Goal: Task Accomplishment & Management: Use online tool/utility

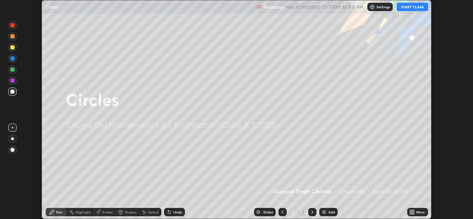
scroll to position [219, 473]
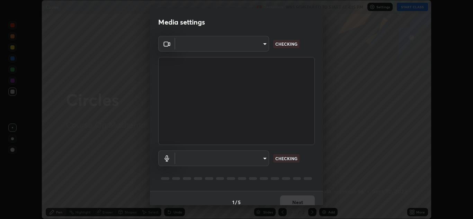
type input "a5fd4db2a2ff04be9e75800ceec395402009cfa99126b0c31c67d7c87717ec82"
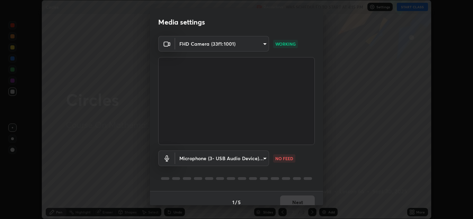
click at [255, 157] on body "Erase all Circles Recording WAS SCHEDULED TO START AT 4:15 PM Settings START CL…" at bounding box center [236, 109] width 473 height 219
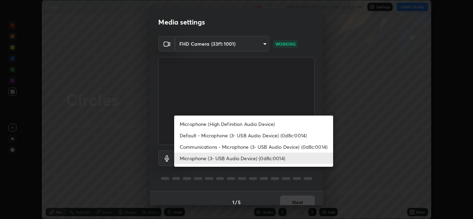
click at [252, 148] on li "Communications - Microphone (3- USB Audio Device) (0d8c:0014)" at bounding box center [253, 146] width 159 height 11
type input "communications"
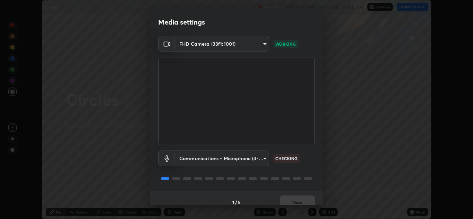
scroll to position [8, 0]
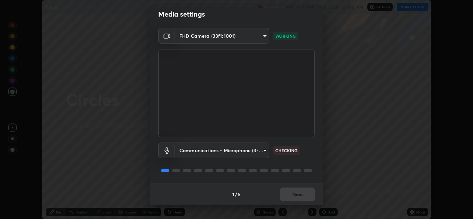
click at [283, 172] on div at bounding box center [236, 170] width 156 height 8
click at [285, 196] on button "Next" at bounding box center [297, 195] width 35 height 14
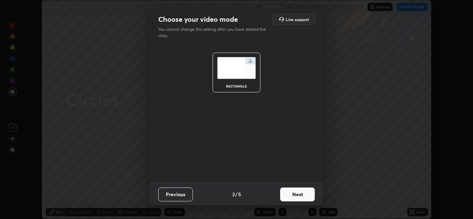
click at [293, 198] on button "Next" at bounding box center [297, 195] width 35 height 14
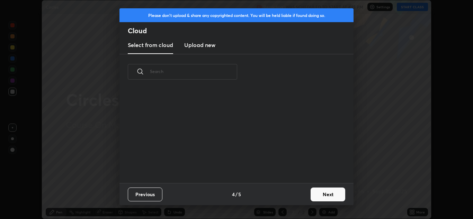
click at [296, 195] on div "Previous 4 / 5 Next" at bounding box center [236, 194] width 234 height 22
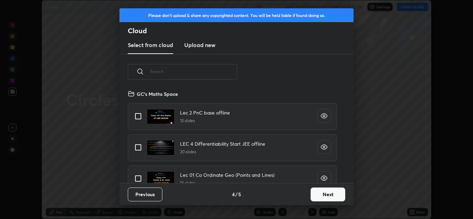
scroll to position [93, 222]
click at [320, 193] on button "Next" at bounding box center [327, 195] width 35 height 14
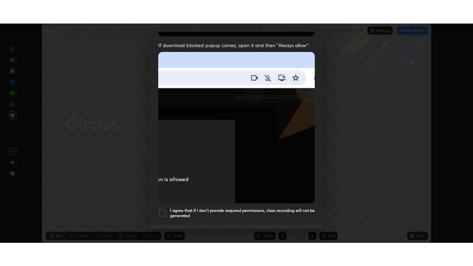
scroll to position [149, 0]
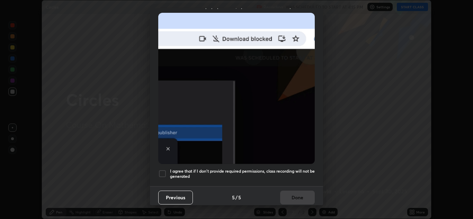
click at [162, 174] on div at bounding box center [162, 174] width 8 height 8
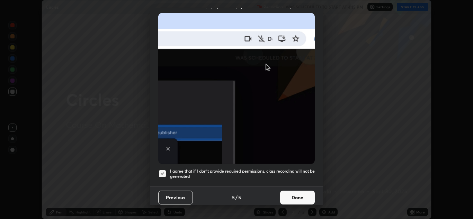
click at [294, 195] on button "Done" at bounding box center [297, 198] width 35 height 14
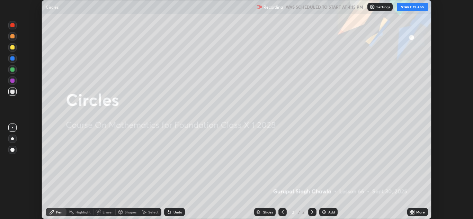
click at [417, 7] on button "START CLASS" at bounding box center [411, 7] width 31 height 8
click at [418, 214] on div "More" at bounding box center [420, 211] width 9 height 3
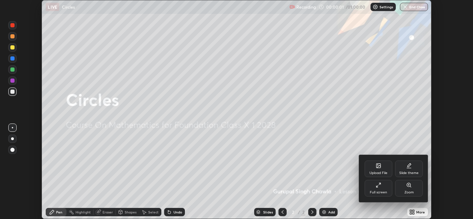
click at [321, 173] on div at bounding box center [236, 109] width 473 height 219
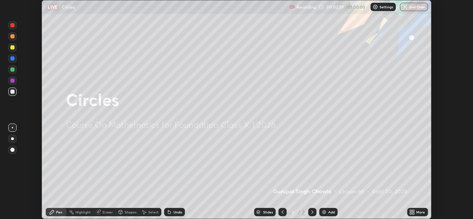
click at [413, 213] on icon at bounding box center [413, 213] width 2 height 2
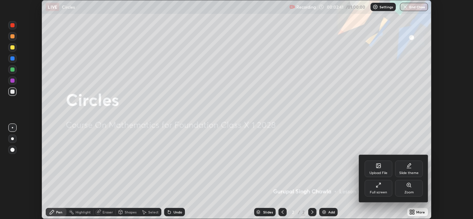
click at [383, 188] on div "Full screen" at bounding box center [378, 188] width 28 height 17
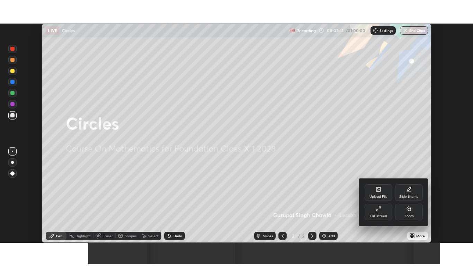
scroll to position [266, 473]
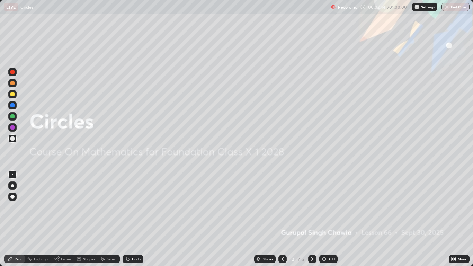
click at [16, 219] on div "Pen" at bounding box center [18, 258] width 6 height 3
click at [12, 185] on div at bounding box center [12, 185] width 3 height 3
click at [12, 128] on div at bounding box center [12, 127] width 4 height 4
click at [326, 219] on img at bounding box center [324, 259] width 6 height 6
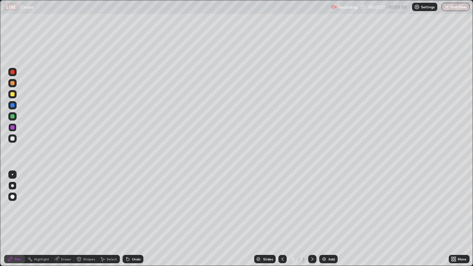
click at [13, 139] on div at bounding box center [12, 138] width 4 height 4
click at [86, 219] on div "Shapes" at bounding box center [89, 258] width 12 height 3
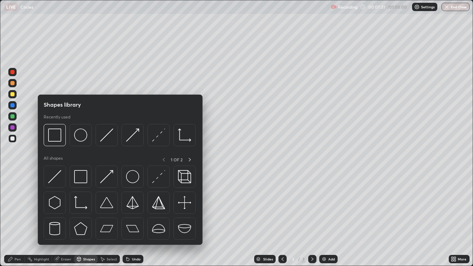
click at [61, 142] on div at bounding box center [55, 135] width 22 height 22
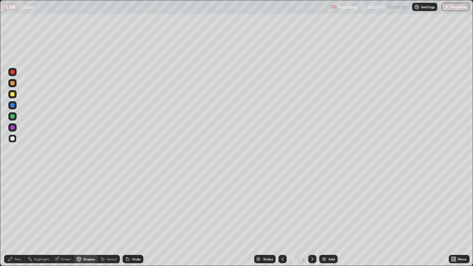
click at [18, 219] on div "Pen" at bounding box center [18, 258] width 6 height 3
click at [12, 128] on div at bounding box center [12, 127] width 4 height 4
click at [84, 219] on div "Shapes" at bounding box center [89, 258] width 12 height 3
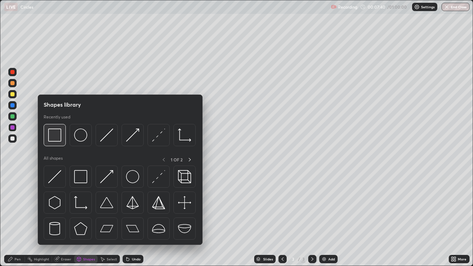
click at [55, 135] on img at bounding box center [54, 134] width 13 height 13
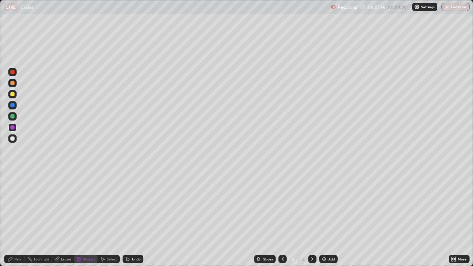
click at [12, 73] on div at bounding box center [12, 72] width 4 height 4
click at [138, 219] on div "Undo" at bounding box center [136, 258] width 9 height 3
click at [89, 219] on div "Shapes" at bounding box center [89, 258] width 12 height 3
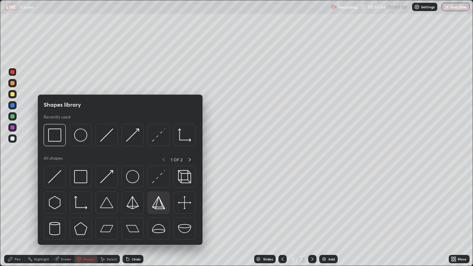
click at [159, 204] on img at bounding box center [158, 202] width 13 height 13
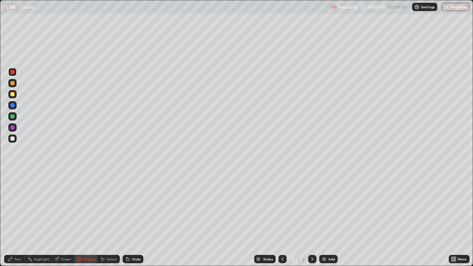
click at [9, 219] on icon at bounding box center [11, 259] width 6 height 6
click at [14, 138] on div at bounding box center [12, 138] width 4 height 4
click at [86, 219] on div "Shapes" at bounding box center [89, 258] width 12 height 3
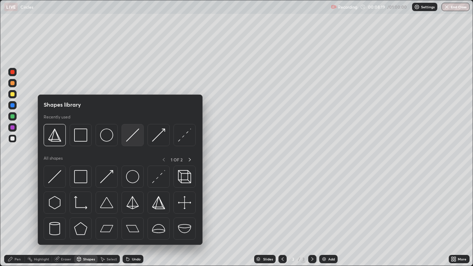
click at [134, 138] on img at bounding box center [132, 134] width 13 height 13
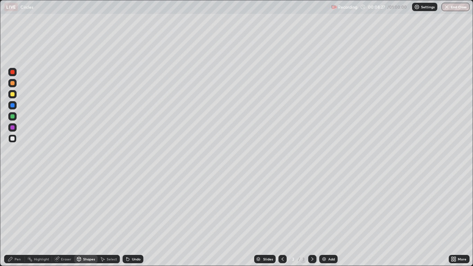
click at [14, 107] on div at bounding box center [12, 105] width 4 height 4
click at [13, 219] on icon at bounding box center [11, 259] width 6 height 6
click at [86, 219] on div "Shapes" at bounding box center [89, 258] width 12 height 3
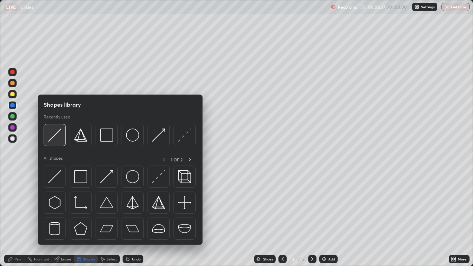
click at [56, 137] on img at bounding box center [54, 134] width 13 height 13
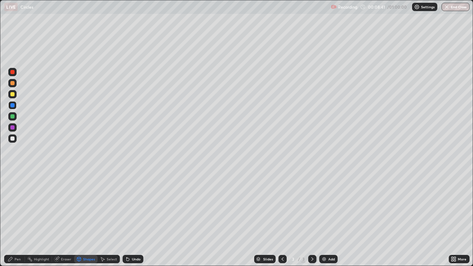
click at [13, 119] on div at bounding box center [12, 116] width 8 height 8
click at [81, 219] on icon at bounding box center [79, 259] width 6 height 6
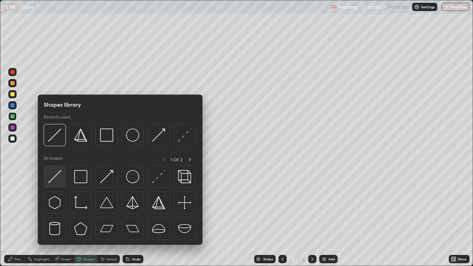
click at [56, 177] on img at bounding box center [54, 176] width 13 height 13
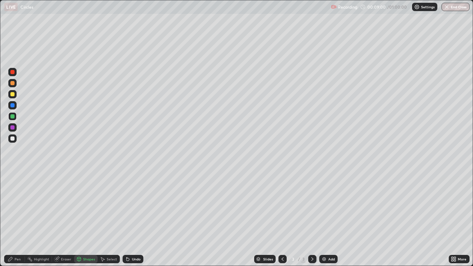
click at [10, 219] on icon at bounding box center [10, 259] width 4 height 4
click at [132, 219] on div "Undo" at bounding box center [132, 259] width 21 height 8
click at [132, 219] on div "Undo" at bounding box center [136, 258] width 9 height 3
click at [135, 219] on div "Undo" at bounding box center [136, 258] width 9 height 3
click at [134, 219] on div "Undo" at bounding box center [136, 258] width 9 height 3
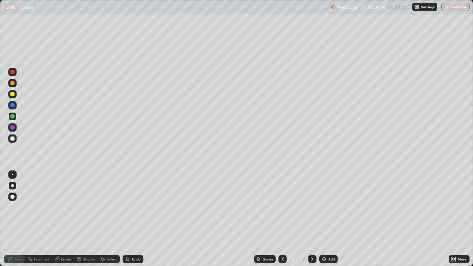
click at [134, 219] on div "Undo" at bounding box center [136, 258] width 9 height 3
click at [133, 219] on div "Undo" at bounding box center [136, 258] width 9 height 3
click at [132, 219] on div "Undo" at bounding box center [136, 258] width 9 height 3
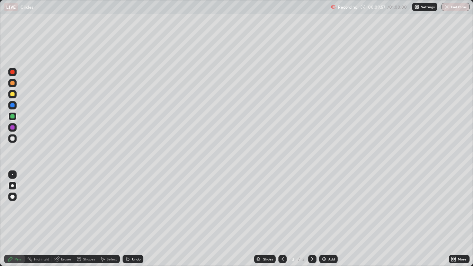
click at [132, 219] on div "Undo" at bounding box center [136, 258] width 9 height 3
click at [132, 219] on div "Undo" at bounding box center [132, 259] width 21 height 8
click at [132, 219] on div "Undo" at bounding box center [136, 258] width 9 height 3
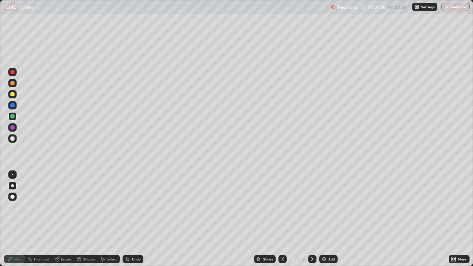
click at [131, 219] on div "Undo" at bounding box center [132, 259] width 21 height 8
click at [130, 219] on div "Undo" at bounding box center [132, 259] width 21 height 8
click at [63, 219] on div "Eraser" at bounding box center [63, 259] width 22 height 8
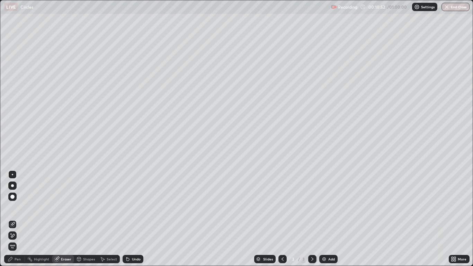
click at [13, 219] on icon at bounding box center [13, 235] width 6 height 6
click at [20, 219] on div "Pen" at bounding box center [18, 258] width 6 height 3
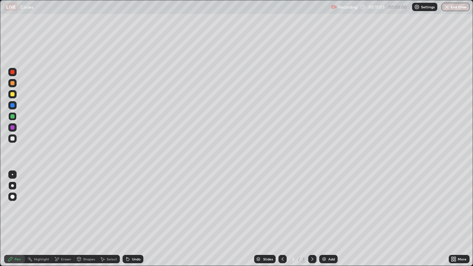
click at [13, 129] on div at bounding box center [12, 127] width 4 height 4
click at [331, 219] on div "Add" at bounding box center [331, 258] width 7 height 3
click at [16, 140] on div at bounding box center [12, 138] width 8 height 8
click at [84, 219] on div "Shapes" at bounding box center [89, 258] width 12 height 3
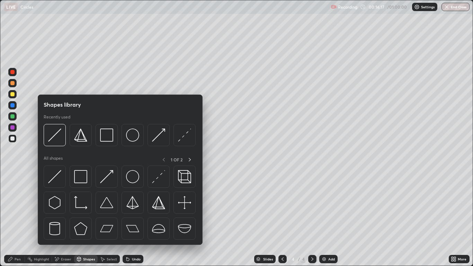
click at [82, 179] on img at bounding box center [80, 176] width 13 height 13
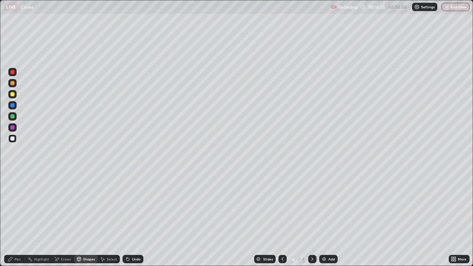
click at [13, 116] on div at bounding box center [12, 116] width 4 height 4
click at [88, 219] on div "Shapes" at bounding box center [89, 258] width 12 height 3
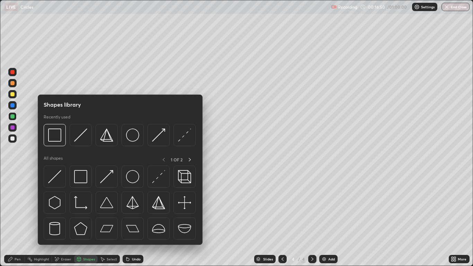
click at [109, 138] on img at bounding box center [106, 134] width 13 height 13
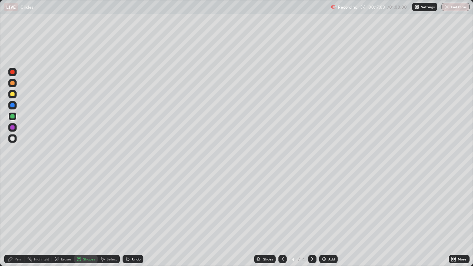
click at [13, 139] on div at bounding box center [12, 138] width 4 height 4
click at [7, 219] on div "Pen" at bounding box center [14, 259] width 21 height 8
click at [12, 129] on div at bounding box center [12, 127] width 4 height 4
click at [88, 219] on div "Shapes" at bounding box center [89, 258] width 12 height 3
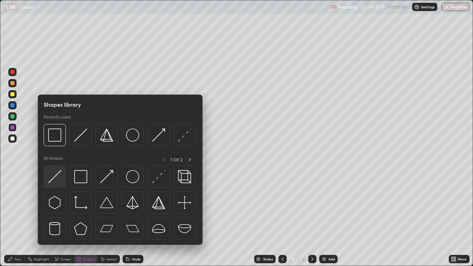
click at [61, 174] on img at bounding box center [54, 176] width 13 height 13
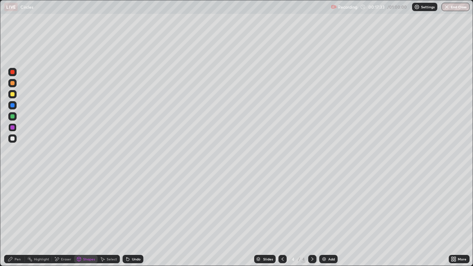
click at [15, 219] on div "Pen" at bounding box center [18, 258] width 6 height 3
click at [82, 219] on div "Shapes" at bounding box center [86, 259] width 24 height 8
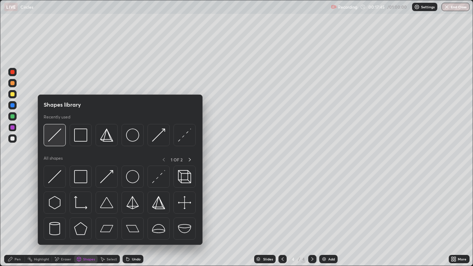
click at [60, 142] on div at bounding box center [55, 135] width 22 height 22
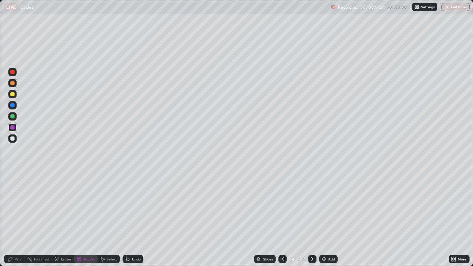
click at [12, 219] on icon at bounding box center [11, 259] width 6 height 6
click at [86, 219] on div "Shapes" at bounding box center [89, 258] width 12 height 3
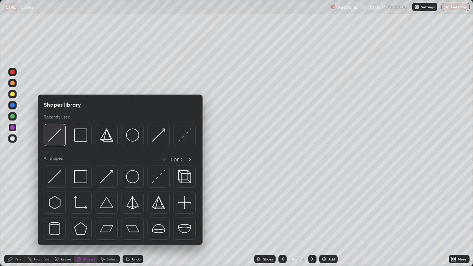
click at [55, 139] on img at bounding box center [54, 134] width 13 height 13
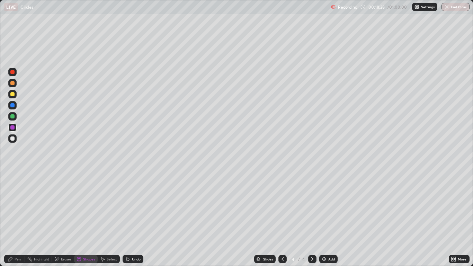
click at [14, 139] on div at bounding box center [12, 138] width 4 height 4
click at [20, 219] on div "Pen" at bounding box center [18, 258] width 6 height 3
click at [135, 219] on div "Undo" at bounding box center [136, 258] width 9 height 3
click at [282, 219] on icon at bounding box center [283, 259] width 6 height 6
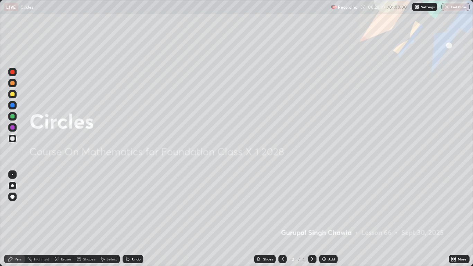
click at [311, 219] on icon at bounding box center [312, 259] width 6 height 6
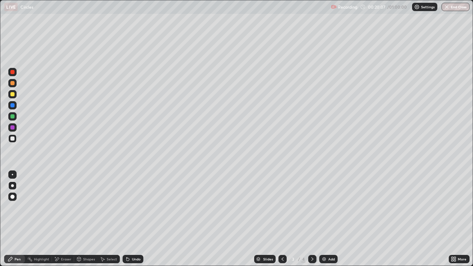
click at [312, 219] on icon at bounding box center [312, 259] width 6 height 6
click at [13, 115] on div at bounding box center [12, 116] width 4 height 4
click at [13, 139] on div at bounding box center [12, 138] width 4 height 4
click at [14, 95] on div at bounding box center [12, 94] width 4 height 4
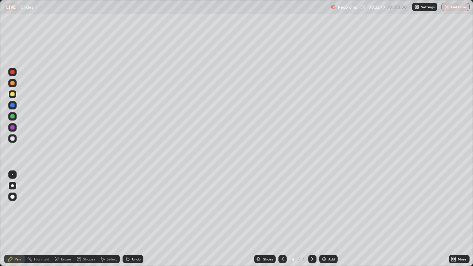
click at [131, 219] on div "Undo" at bounding box center [132, 259] width 21 height 8
click at [132, 219] on div "Undo" at bounding box center [136, 258] width 9 height 3
click at [133, 219] on div "Undo" at bounding box center [136, 258] width 9 height 3
click at [332, 219] on div "Add" at bounding box center [328, 259] width 18 height 8
click at [12, 138] on div at bounding box center [12, 138] width 4 height 4
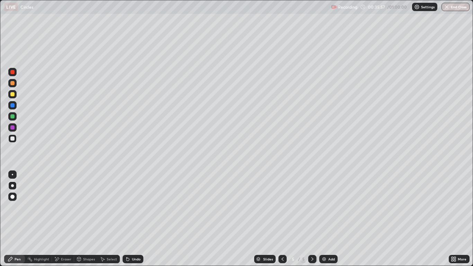
click at [66, 219] on div "Eraser" at bounding box center [66, 258] width 10 height 3
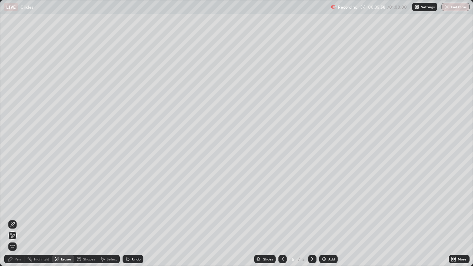
click at [81, 219] on icon at bounding box center [79, 259] width 4 height 4
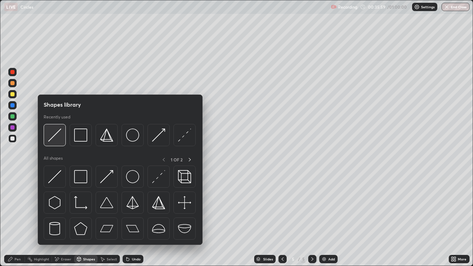
click at [57, 138] on img at bounding box center [54, 134] width 13 height 13
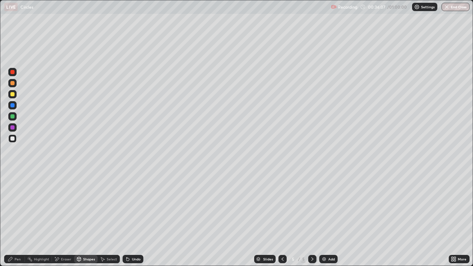
click at [13, 107] on div at bounding box center [12, 105] width 4 height 4
click at [12, 127] on div at bounding box center [12, 127] width 4 height 4
click at [10, 219] on icon at bounding box center [10, 259] width 4 height 4
click at [13, 117] on div at bounding box center [12, 116] width 4 height 4
click at [134, 219] on div "Undo" at bounding box center [136, 258] width 9 height 3
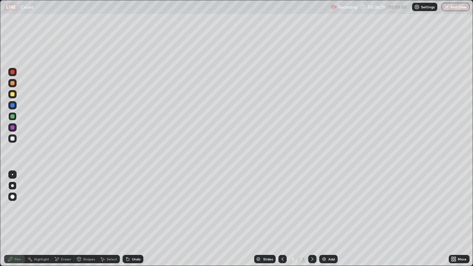
click at [88, 219] on div "Shapes" at bounding box center [89, 258] width 12 height 3
click at [12, 141] on div at bounding box center [12, 138] width 8 height 8
click at [10, 219] on div "Pen" at bounding box center [14, 259] width 21 height 8
click at [14, 106] on div at bounding box center [12, 105] width 4 height 4
click at [13, 117] on div at bounding box center [12, 116] width 4 height 4
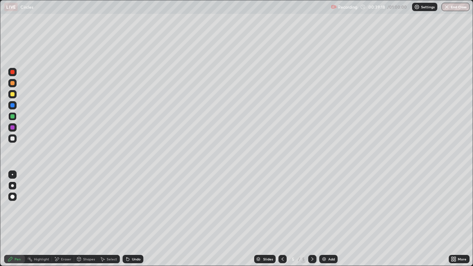
click at [63, 219] on div "Eraser" at bounding box center [66, 258] width 10 height 3
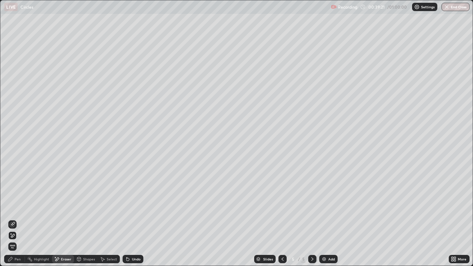
click at [12, 219] on div "Pen" at bounding box center [14, 259] width 21 height 8
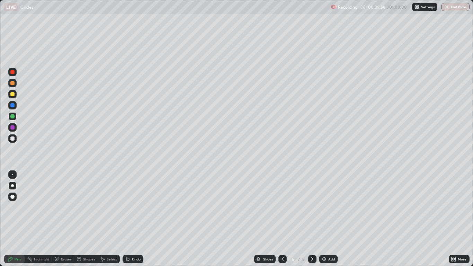
click at [65, 219] on div "Eraser" at bounding box center [66, 258] width 10 height 3
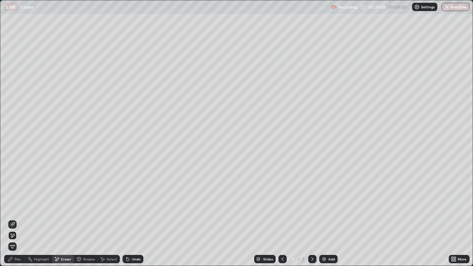
click at [11, 219] on icon at bounding box center [10, 259] width 4 height 4
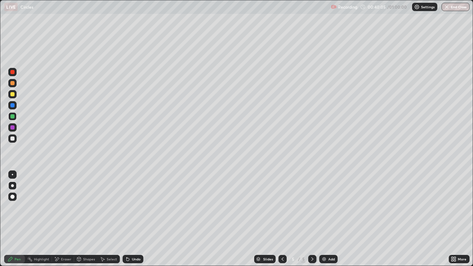
click at [132, 219] on div "Undo" at bounding box center [132, 259] width 21 height 8
click at [57, 219] on icon at bounding box center [57, 258] width 4 height 3
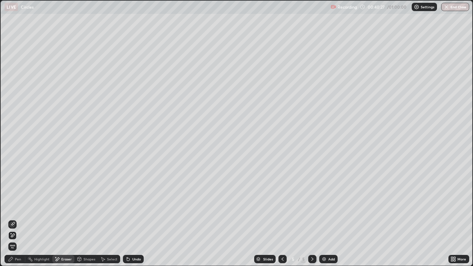
scroll to position [34330, 34123]
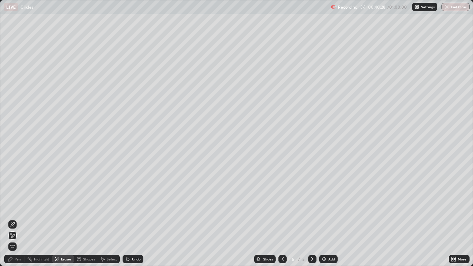
click at [13, 219] on icon at bounding box center [11, 259] width 6 height 6
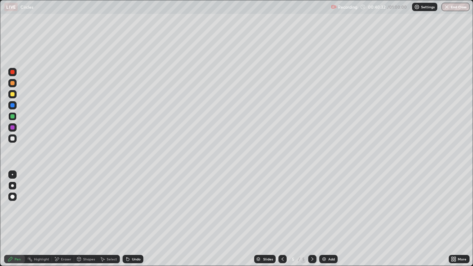
click at [56, 219] on icon at bounding box center [57, 258] width 4 height 3
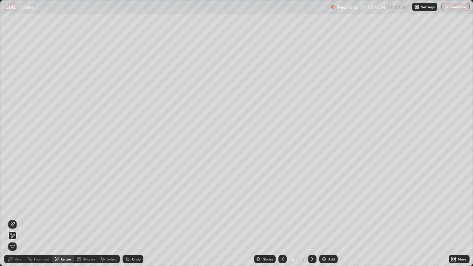
click at [16, 219] on div "Pen" at bounding box center [14, 259] width 21 height 8
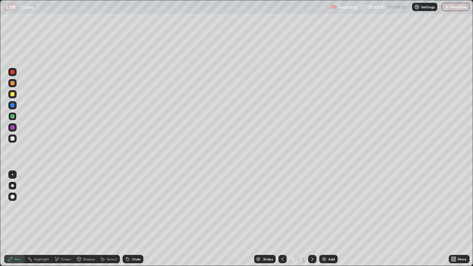
click at [127, 219] on icon at bounding box center [127, 259] width 3 height 3
click at [332, 219] on div "Add" at bounding box center [331, 258] width 7 height 3
click at [13, 94] on div at bounding box center [12, 94] width 4 height 4
click at [330, 219] on div "Add" at bounding box center [328, 259] width 18 height 8
click at [87, 219] on div "Shapes" at bounding box center [89, 258] width 12 height 3
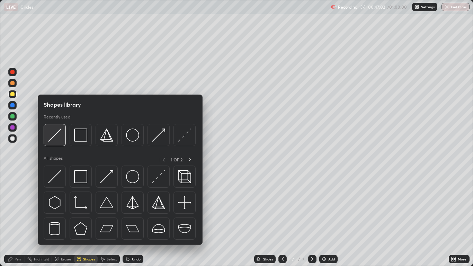
click at [66, 137] on div at bounding box center [55, 135] width 22 height 22
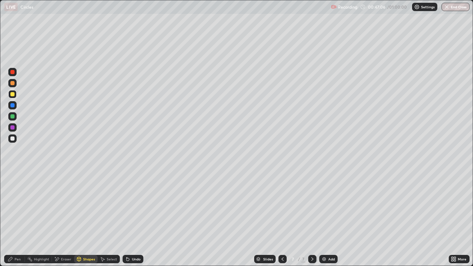
click at [12, 116] on div at bounding box center [12, 116] width 4 height 4
click at [14, 140] on div at bounding box center [12, 138] width 4 height 4
click at [10, 219] on icon at bounding box center [10, 259] width 4 height 4
click at [85, 219] on div "Shapes" at bounding box center [89, 258] width 12 height 3
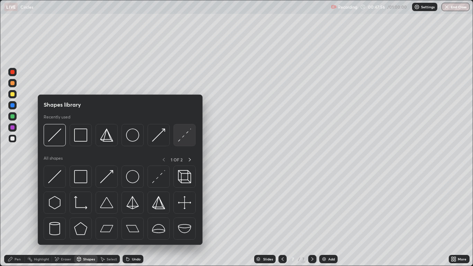
click at [180, 143] on div at bounding box center [184, 135] width 22 height 22
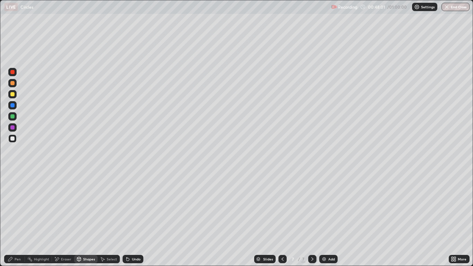
click at [15, 128] on div at bounding box center [12, 127] width 8 height 8
click at [12, 219] on icon at bounding box center [10, 259] width 4 height 4
click at [86, 219] on div "Shapes" at bounding box center [89, 258] width 12 height 3
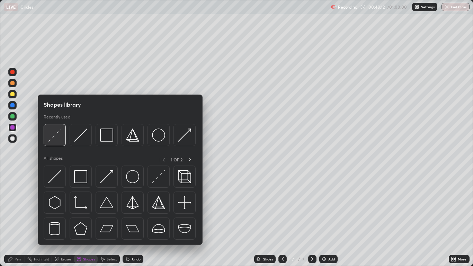
click at [57, 136] on img at bounding box center [54, 134] width 13 height 13
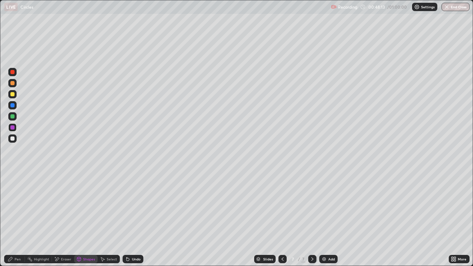
click at [13, 139] on div at bounding box center [12, 138] width 4 height 4
click at [10, 219] on icon at bounding box center [10, 259] width 4 height 4
click at [87, 219] on div "Shapes" at bounding box center [89, 258] width 12 height 3
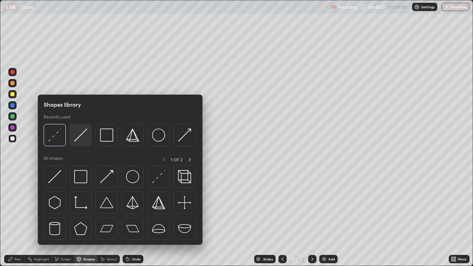
click at [83, 136] on img at bounding box center [80, 134] width 13 height 13
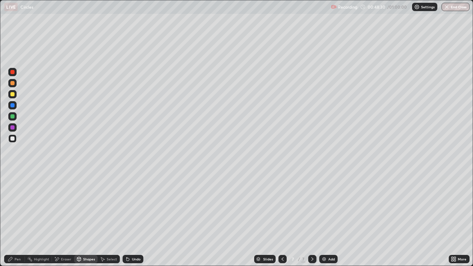
click at [14, 107] on div at bounding box center [12, 105] width 4 height 4
click at [9, 219] on div "Pen" at bounding box center [14, 259] width 21 height 8
click at [12, 128] on div at bounding box center [12, 127] width 4 height 4
click at [84, 219] on div "Shapes" at bounding box center [89, 258] width 12 height 3
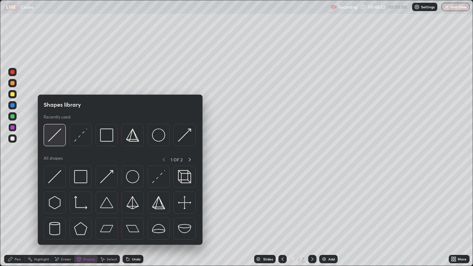
click at [49, 137] on img at bounding box center [54, 134] width 13 height 13
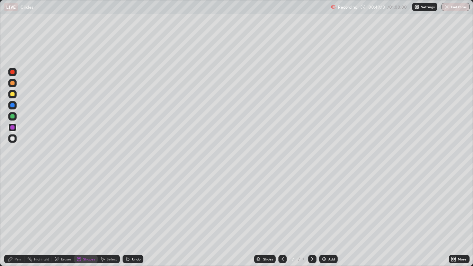
click at [13, 106] on div at bounding box center [12, 105] width 4 height 4
click at [79, 219] on icon at bounding box center [79, 259] width 0 height 2
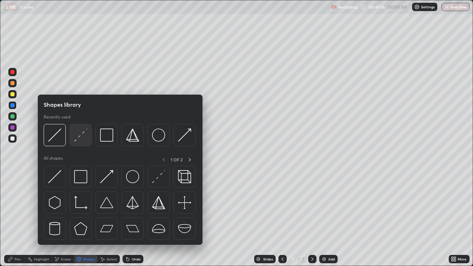
click at [82, 137] on img at bounding box center [80, 134] width 13 height 13
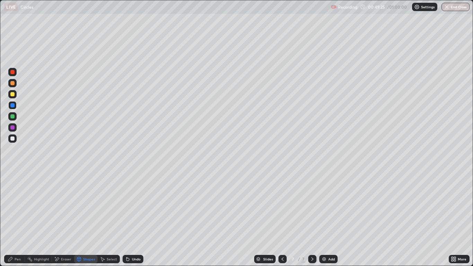
click at [12, 116] on div at bounding box center [12, 116] width 4 height 4
click at [18, 219] on div "Pen" at bounding box center [18, 258] width 6 height 3
click at [13, 94] on div at bounding box center [12, 94] width 4 height 4
click at [13, 117] on div at bounding box center [12, 116] width 4 height 4
click at [12, 138] on div at bounding box center [12, 138] width 4 height 4
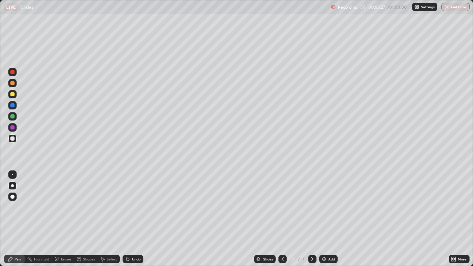
click at [11, 128] on div at bounding box center [12, 127] width 4 height 4
click at [450, 10] on button "End Class" at bounding box center [455, 7] width 28 height 8
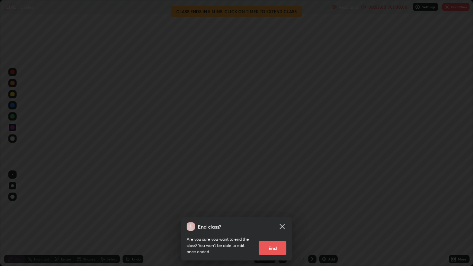
click at [279, 219] on button "End" at bounding box center [272, 248] width 28 height 14
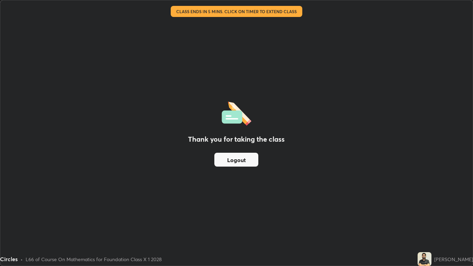
click at [243, 162] on button "Logout" at bounding box center [236, 160] width 44 height 14
click at [237, 160] on button "Logout" at bounding box center [236, 160] width 44 height 14
click at [234, 156] on button "Logout" at bounding box center [236, 160] width 44 height 14
